Goal: Task Accomplishment & Management: Complete application form

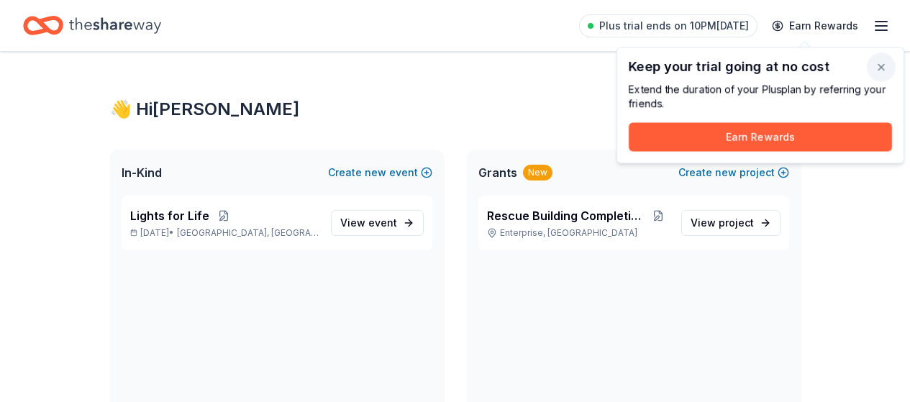
click at [884, 64] on button "button" at bounding box center [880, 67] width 29 height 29
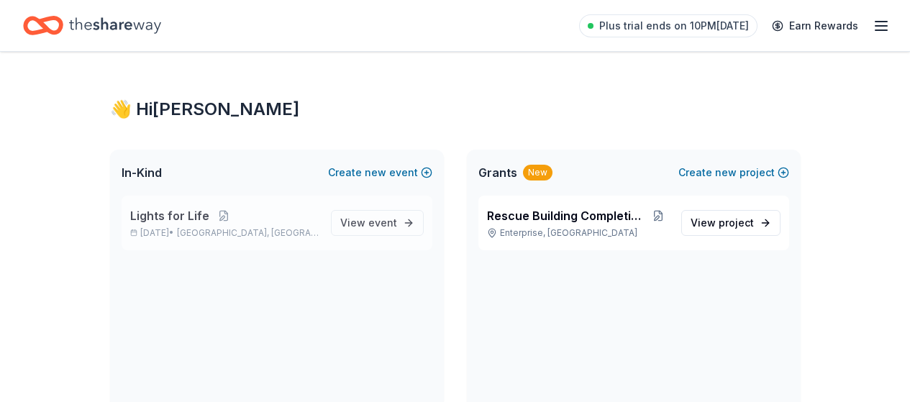
click at [157, 211] on span "Lights for Life" at bounding box center [169, 215] width 79 height 17
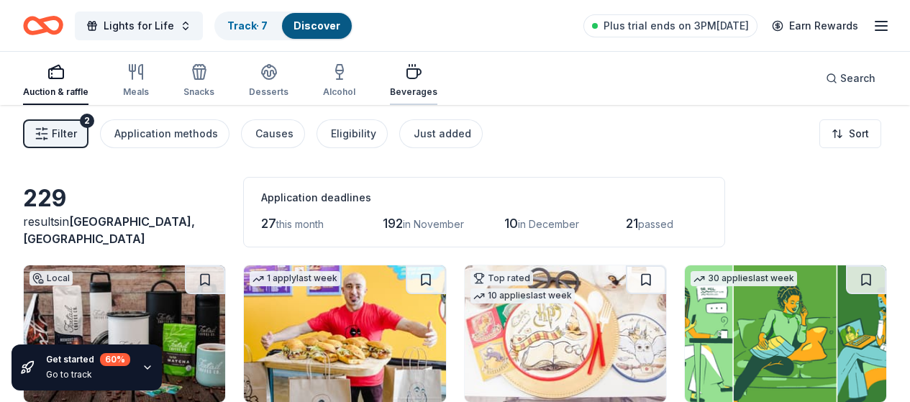
click at [419, 83] on div "Beverages" at bounding box center [413, 80] width 47 height 35
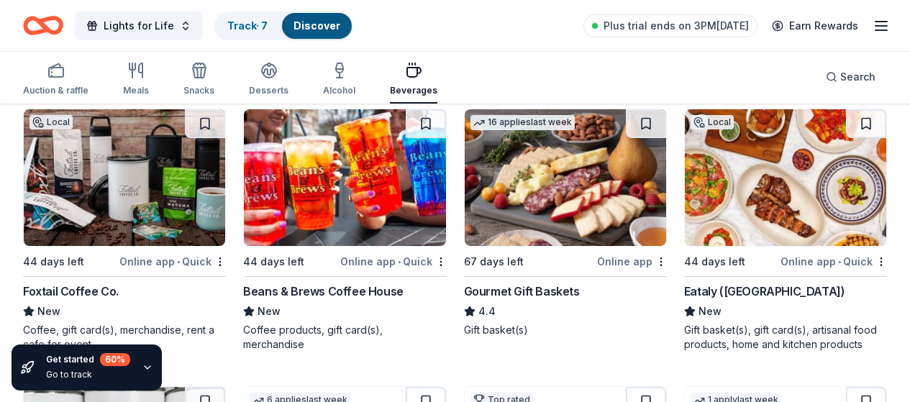
scroll to position [213, 0]
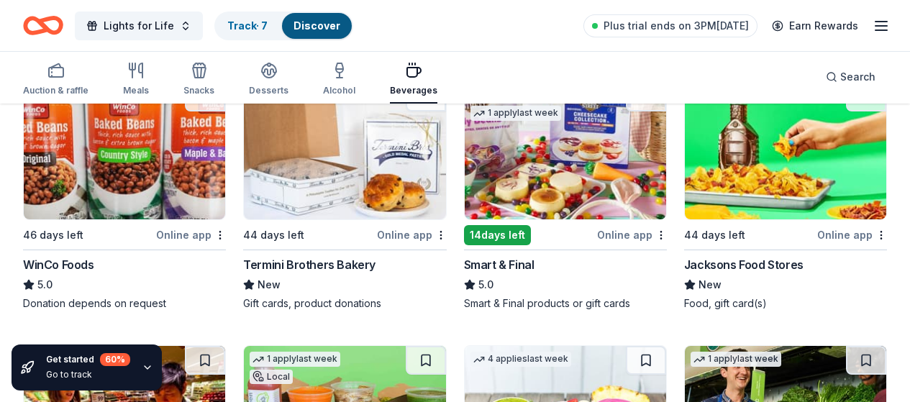
scroll to position [462, 0]
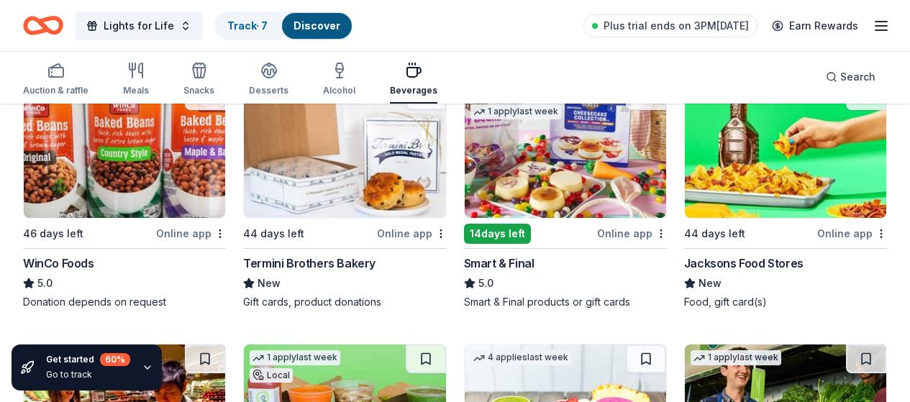
click at [465, 166] on img at bounding box center [565, 149] width 201 height 137
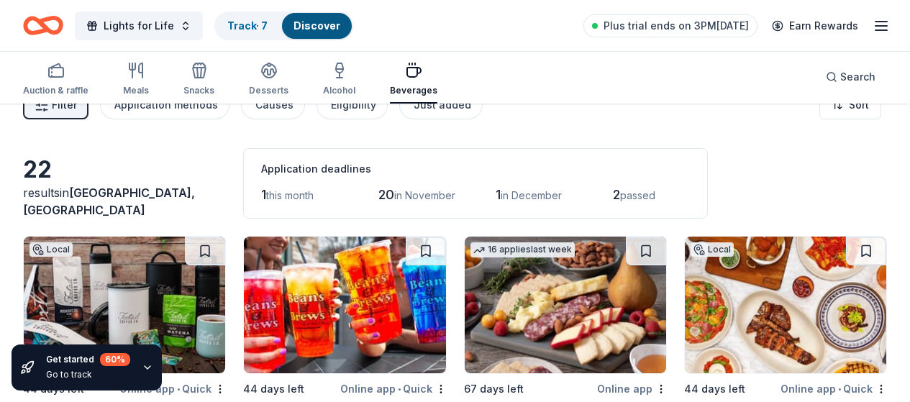
scroll to position [0, 0]
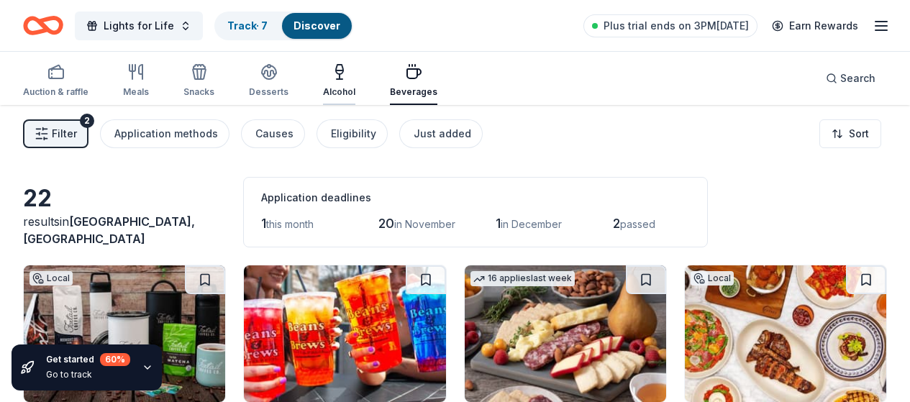
click at [348, 77] on icon "button" at bounding box center [339, 71] width 17 height 17
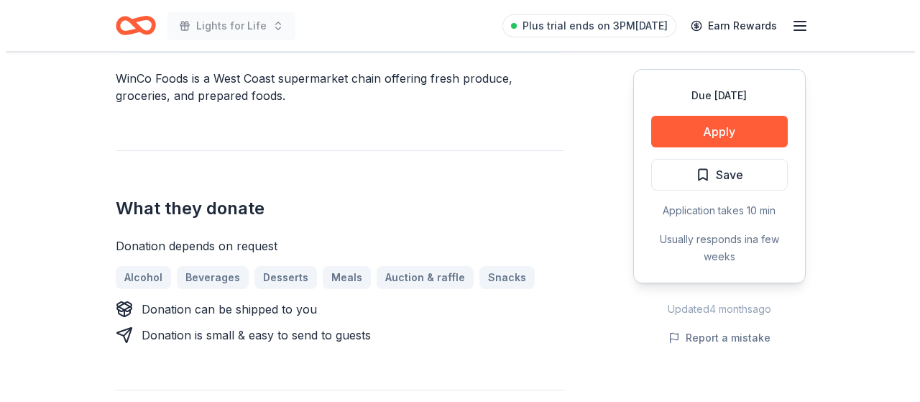
scroll to position [492, 0]
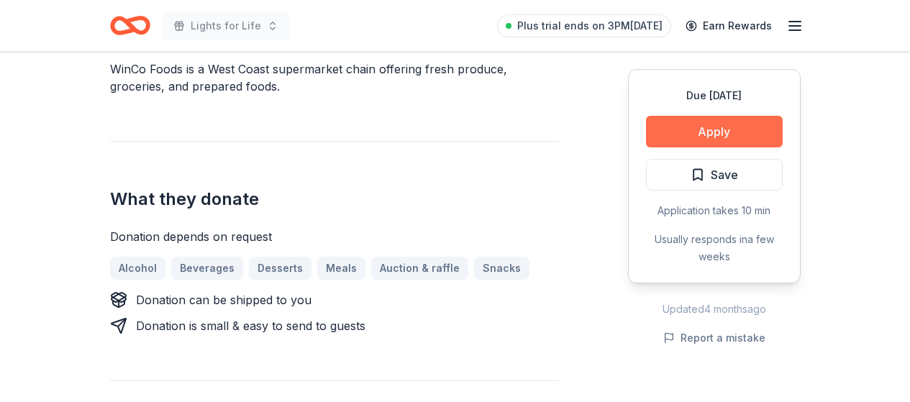
click at [728, 128] on button "Apply" at bounding box center [714, 132] width 137 height 32
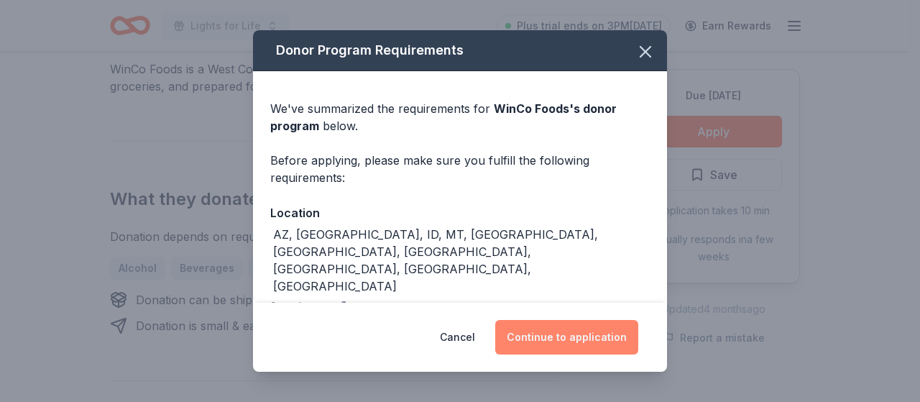
click at [579, 338] on button "Continue to application" at bounding box center [566, 337] width 143 height 35
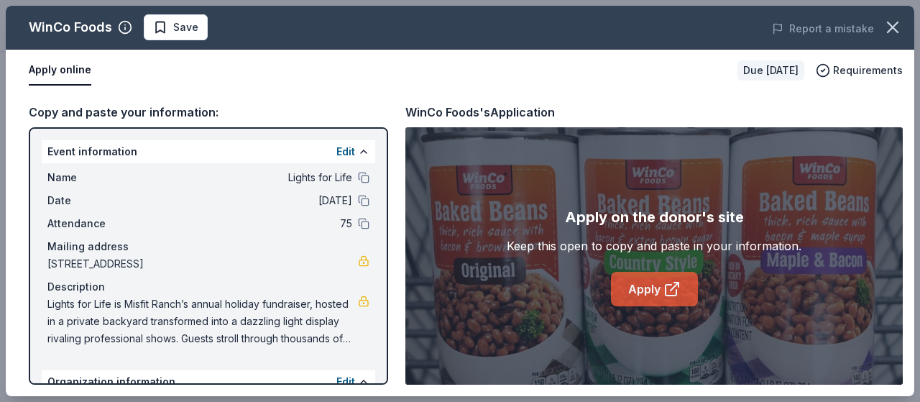
click at [666, 285] on icon at bounding box center [671, 290] width 11 height 11
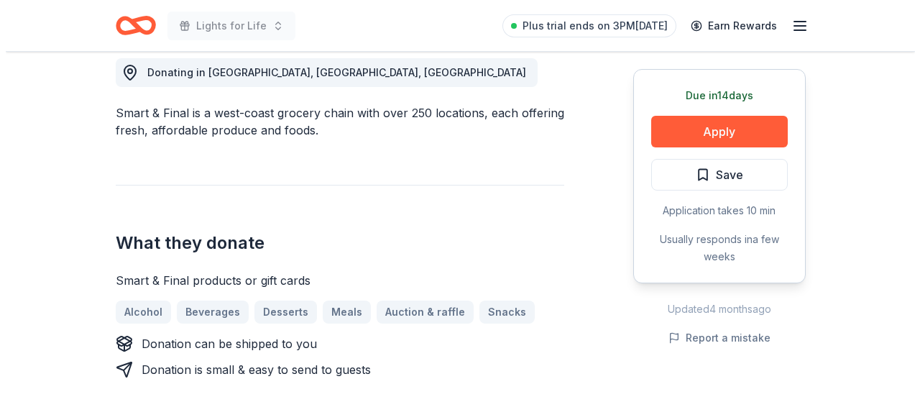
scroll to position [429, 0]
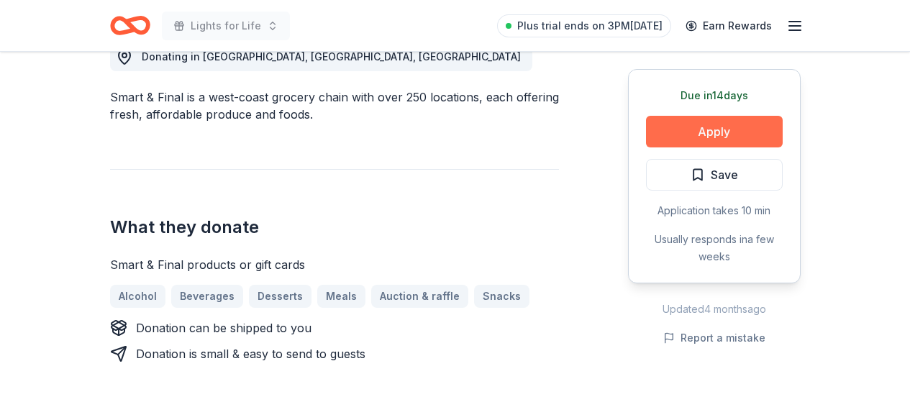
click at [699, 124] on button "Apply" at bounding box center [714, 132] width 137 height 32
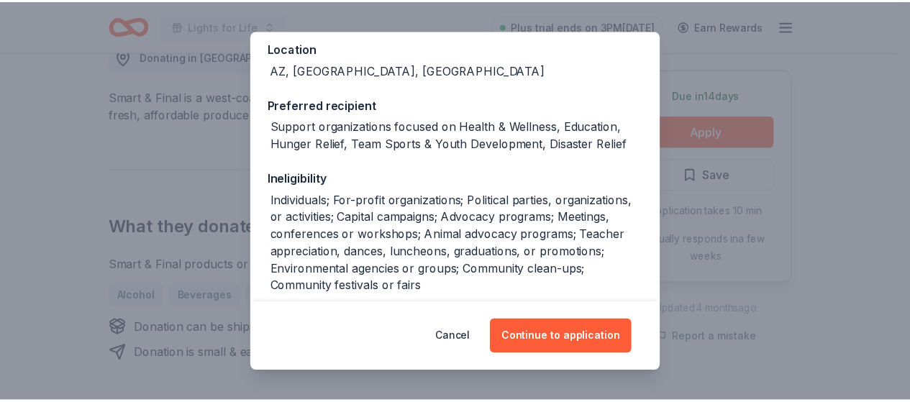
scroll to position [168, 0]
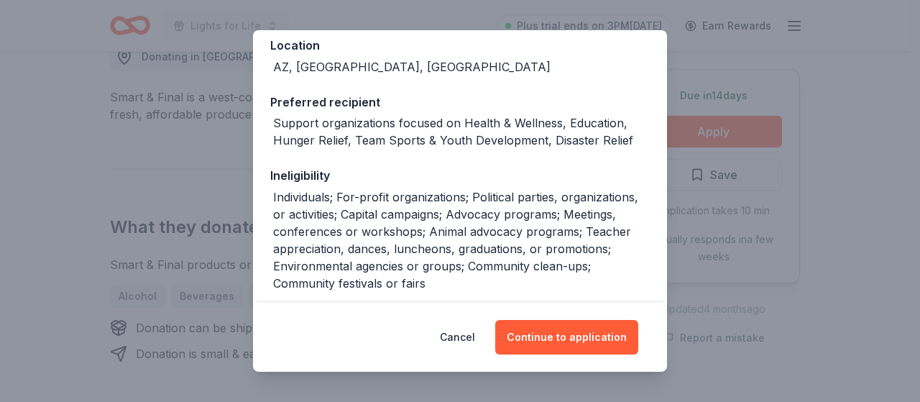
click at [863, 50] on div "Donor Program Requirements We've summarized the requirements for Smart & Final …" at bounding box center [460, 201] width 920 height 402
